Goal: Task Accomplishment & Management: Manage account settings

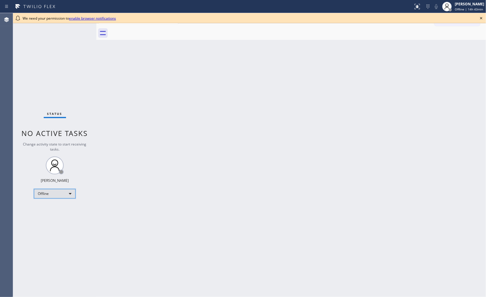
click at [66, 195] on div "Offline" at bounding box center [55, 194] width 42 height 10
click at [53, 216] on li "Unavailable" at bounding box center [54, 216] width 40 height 7
click at [480, 18] on icon at bounding box center [481, 18] width 7 height 7
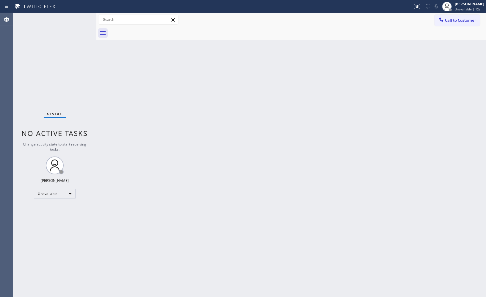
click at [337, 139] on div "Back to Dashboard Change Sender ID Customers Technicians Select a contact Outbo…" at bounding box center [291, 155] width 390 height 284
drag, startPoint x: 431, startPoint y: 53, endPoint x: 366, endPoint y: 25, distance: 70.8
click at [431, 53] on div "Back to Dashboard Change Sender ID Customers Technicians Select a contact Outbo…" at bounding box center [291, 155] width 390 height 284
click at [376, 146] on div "Back to Dashboard Change Sender ID Customers Technicians Select a contact Outbo…" at bounding box center [291, 155] width 390 height 284
